Goal: Task Accomplishment & Management: Manage account settings

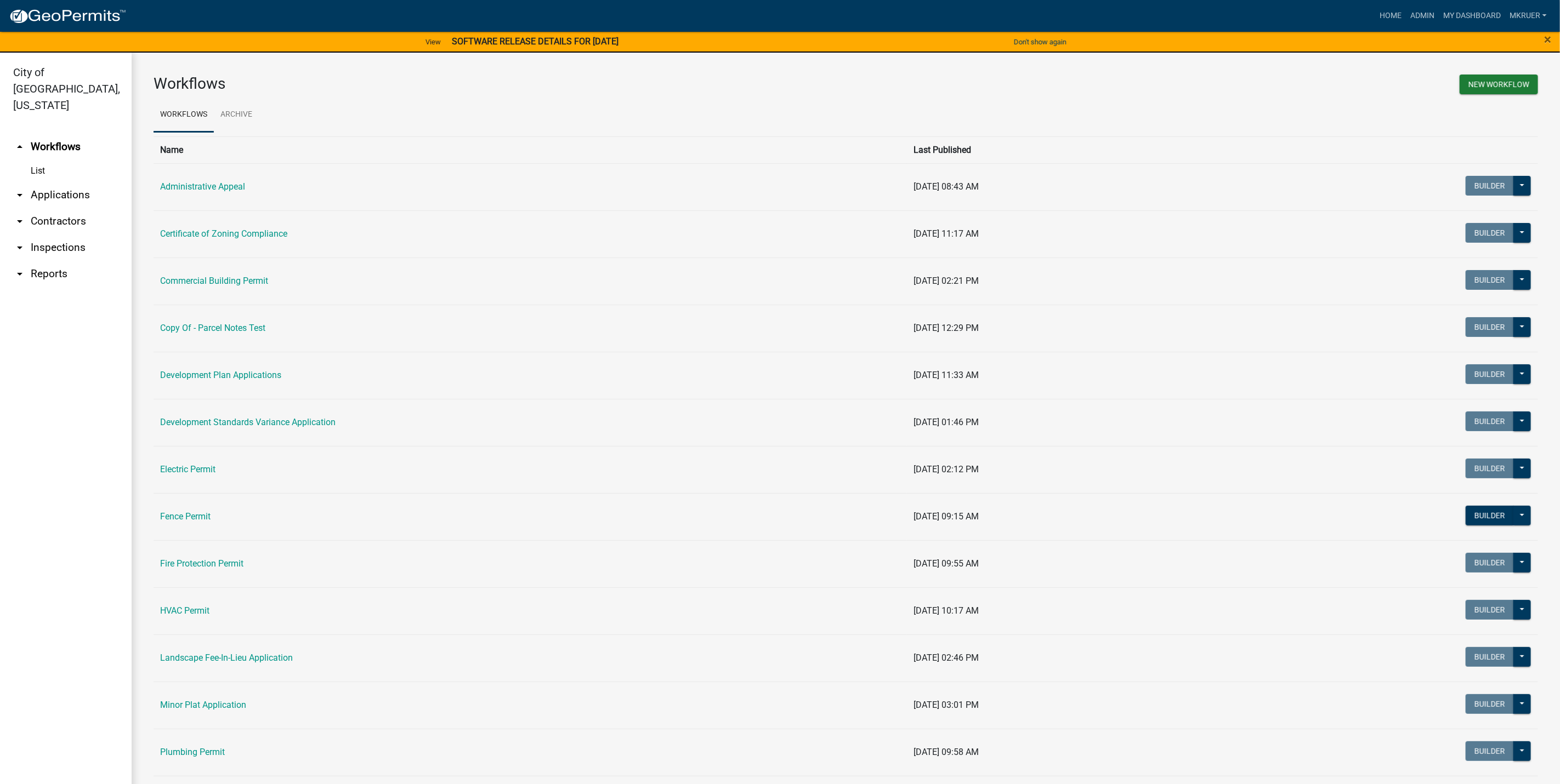
click at [58, 235] on link "arrow_drop_down Inspections" at bounding box center [66, 247] width 132 height 26
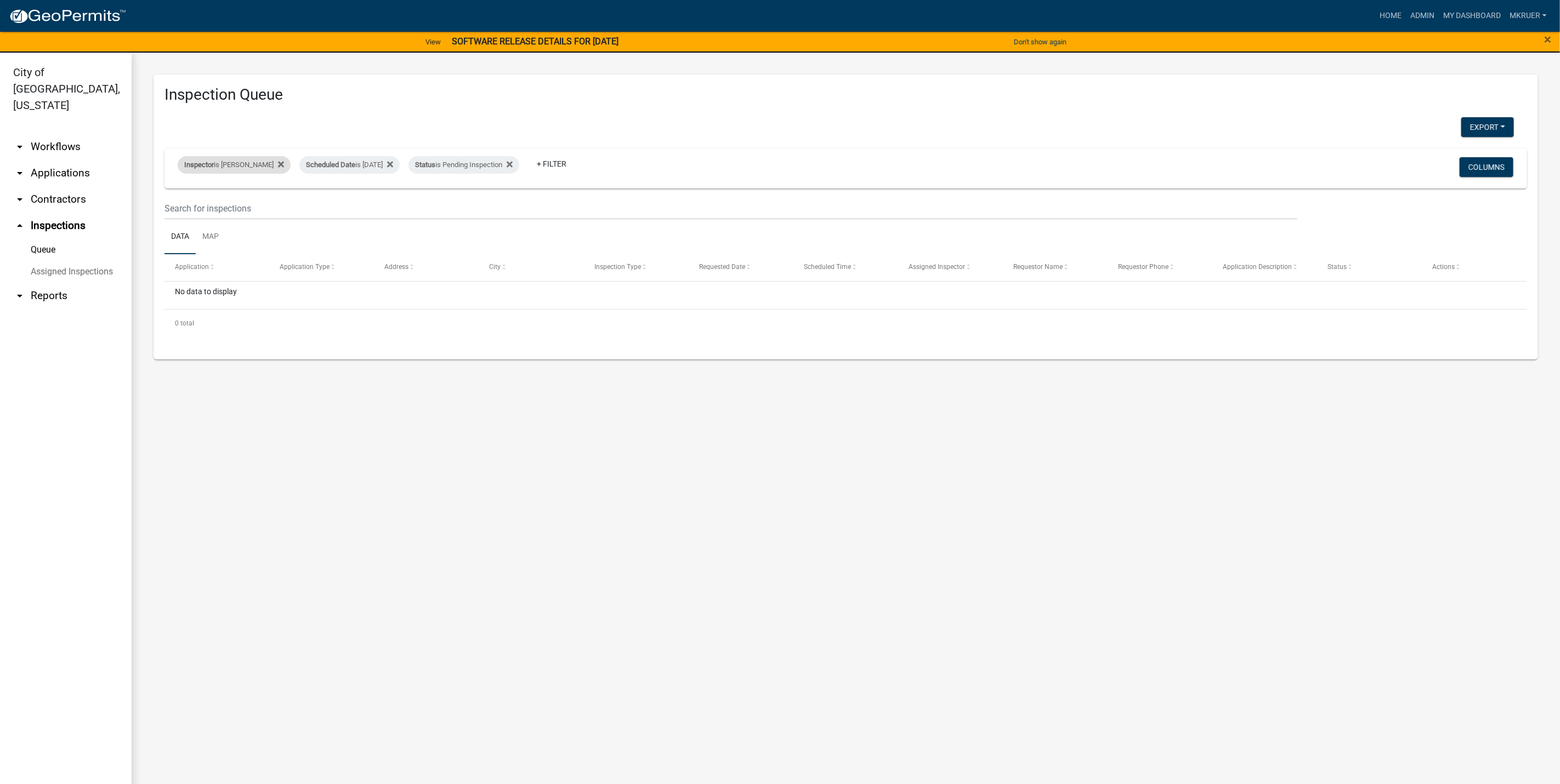
click at [245, 168] on div "Inspector is [PERSON_NAME]" at bounding box center [234, 164] width 113 height 17
click at [200, 217] on select "Select an option None [PERSON_NAME] [PERSON_NAME] [PERSON_NAME] [PERSON_NAME] […" at bounding box center [226, 218] width 110 height 22
click at [179, 207] on select "Select an option None [PERSON_NAME] [PERSON_NAME] [PERSON_NAME] [PERSON_NAME] […" at bounding box center [226, 218] width 110 height 22
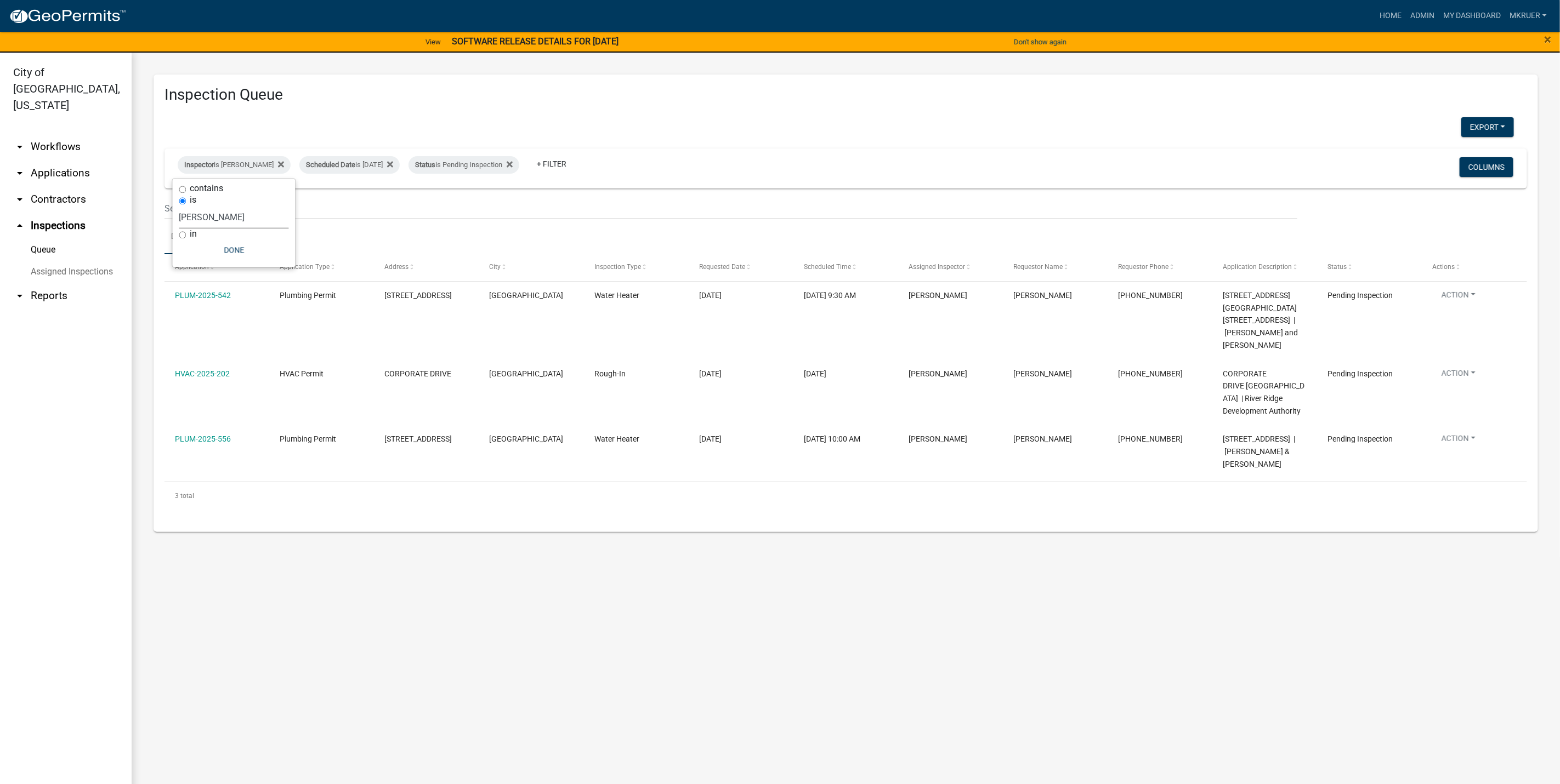
click at [221, 215] on select "Select an option None [PERSON_NAME] [PERSON_NAME] [PERSON_NAME] [PERSON_NAME] […" at bounding box center [234, 218] width 110 height 22
click at [179, 207] on select "Select an option None [PERSON_NAME] [PERSON_NAME] [PERSON_NAME] [PERSON_NAME] […" at bounding box center [234, 218] width 110 height 22
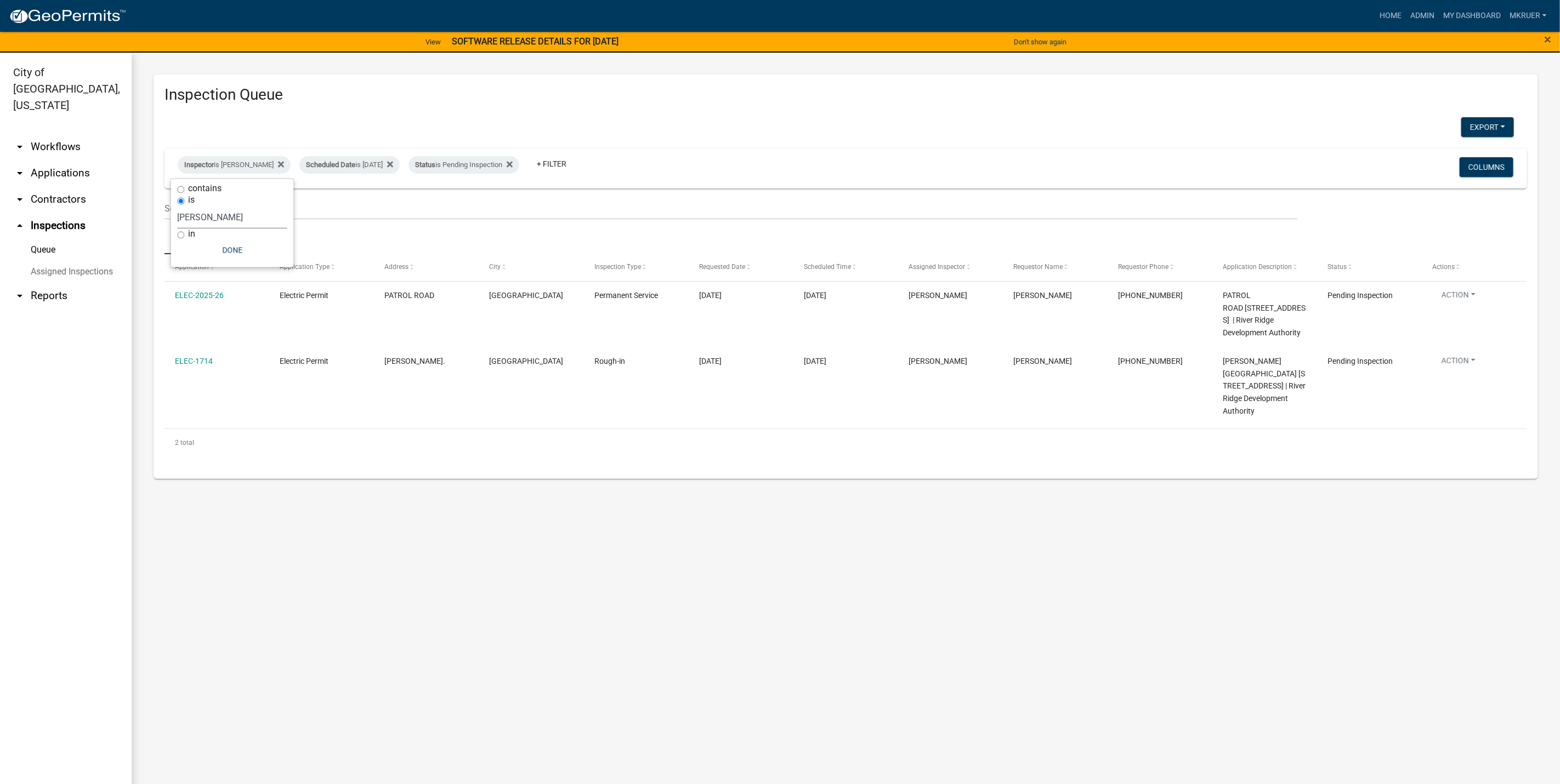
click at [229, 215] on select "Select an option None [PERSON_NAME] [PERSON_NAME] [PERSON_NAME] [PERSON_NAME] […" at bounding box center [232, 218] width 110 height 22
select select "fdb3bcc6-ce93-4663-8a18-5c08884dd177"
click at [177, 207] on select "Select an option None [PERSON_NAME] [PERSON_NAME] [PERSON_NAME] [PERSON_NAME] […" at bounding box center [232, 218] width 110 height 22
